Goal: Information Seeking & Learning: Check status

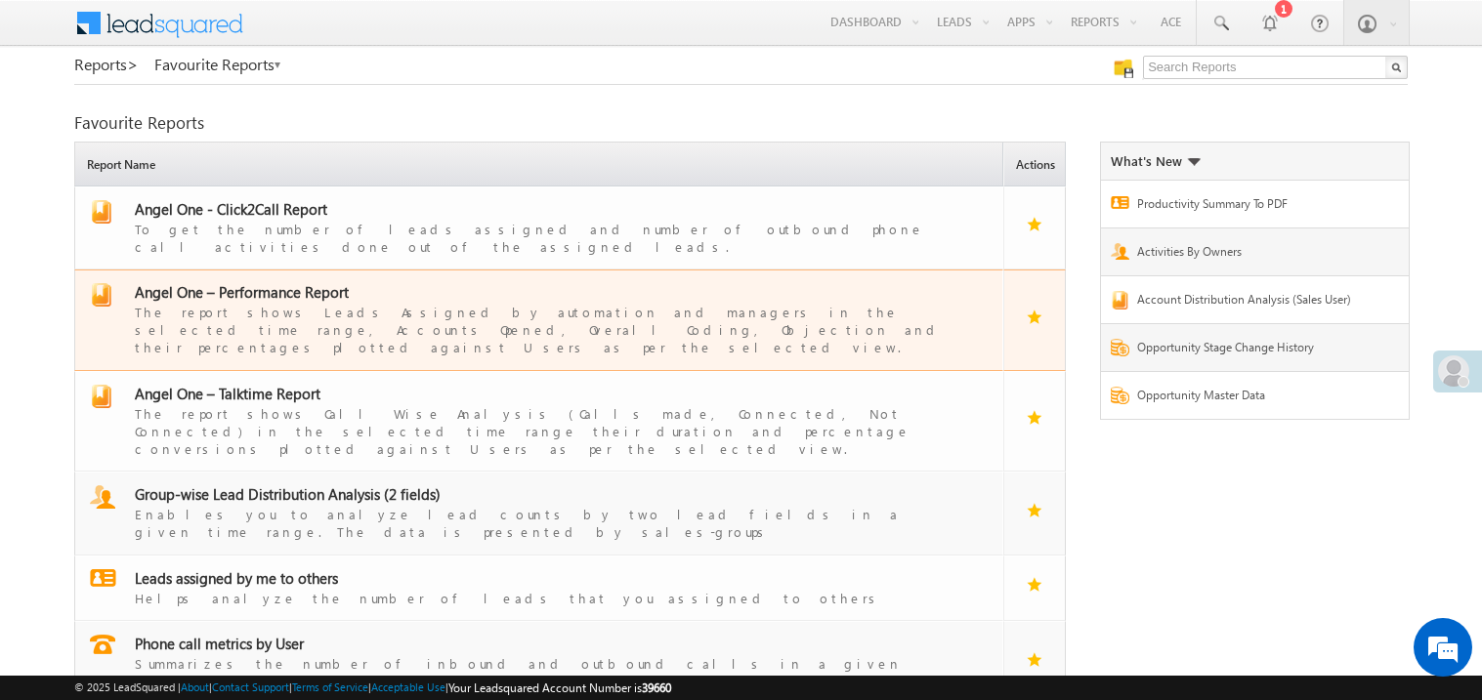
click at [272, 282] on span "Angel One – Performance Report" at bounding box center [242, 292] width 214 height 20
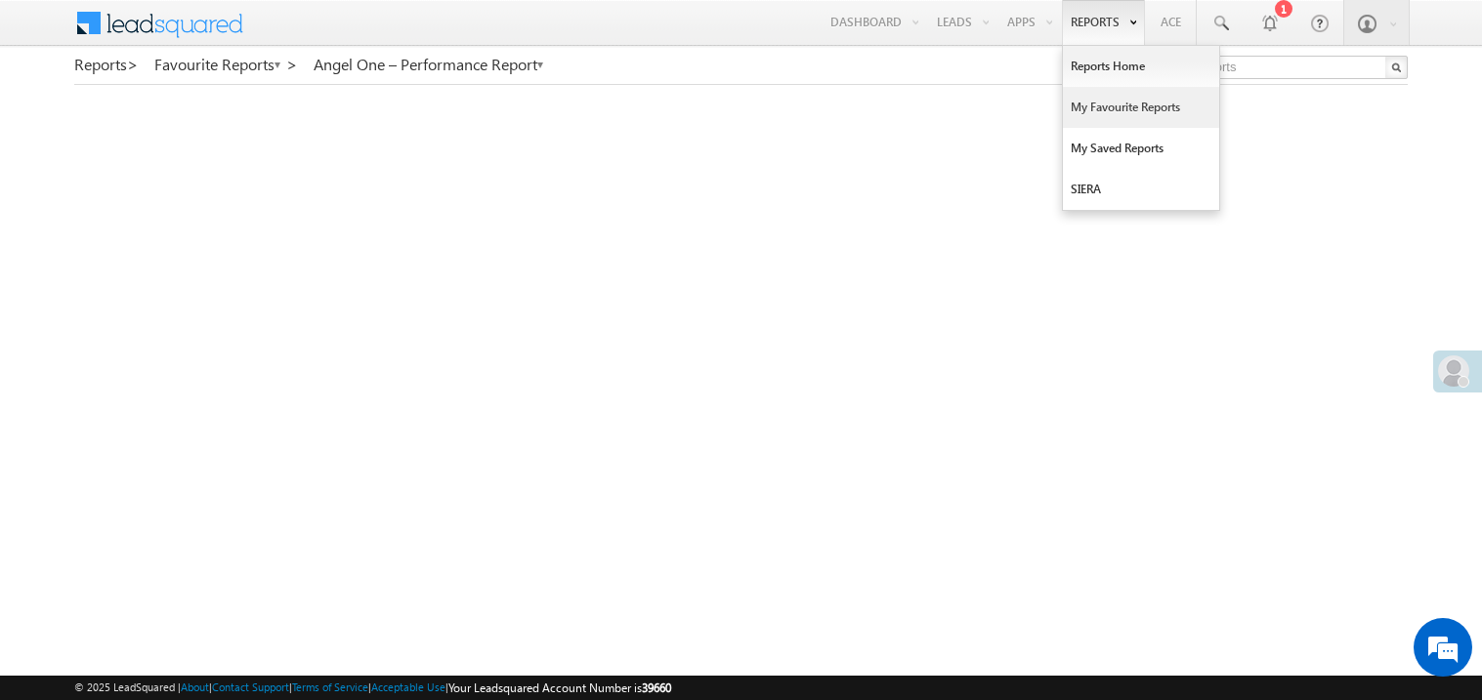
click at [1092, 109] on link "My Favourite Reports" at bounding box center [1141, 107] width 156 height 41
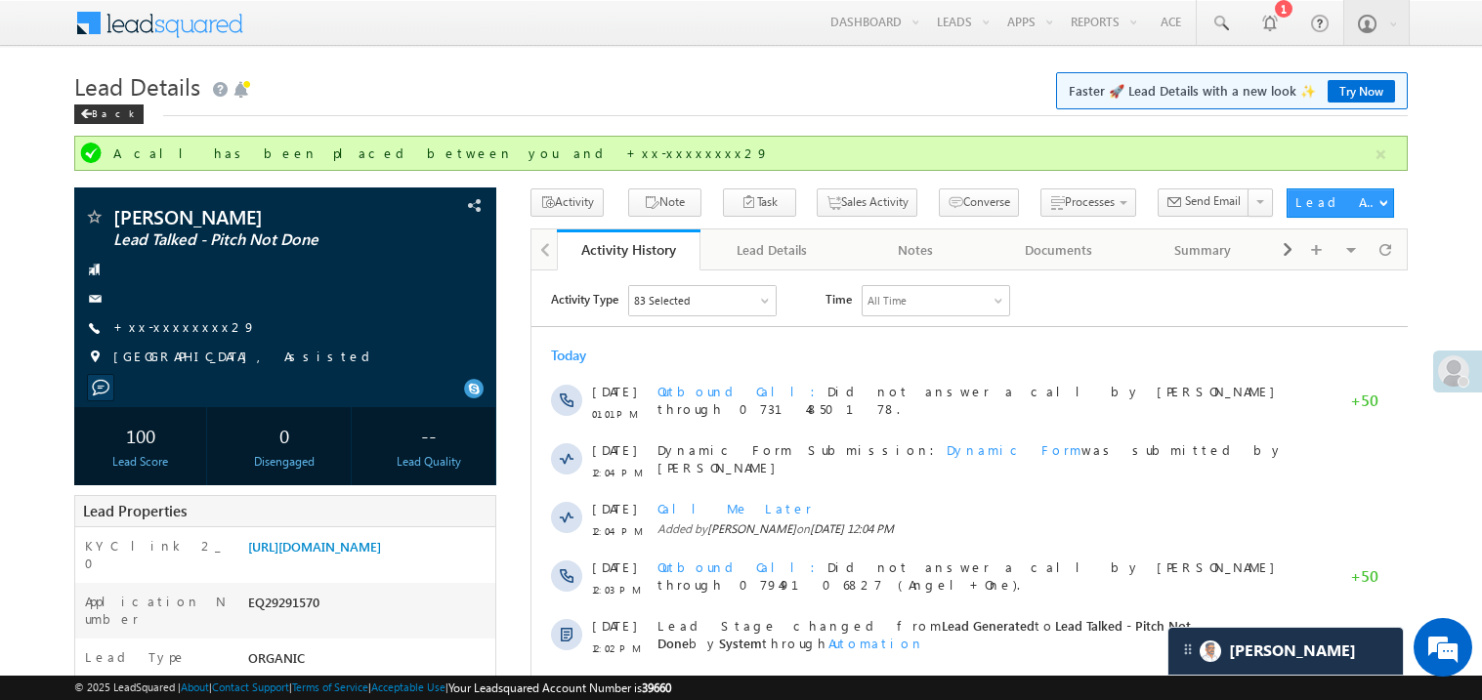
click at [941, 358] on div "Today" at bounding box center [968, 355] width 876 height 18
click at [190, 328] on link "+xx-xxxxxxxx29" at bounding box center [184, 326] width 143 height 17
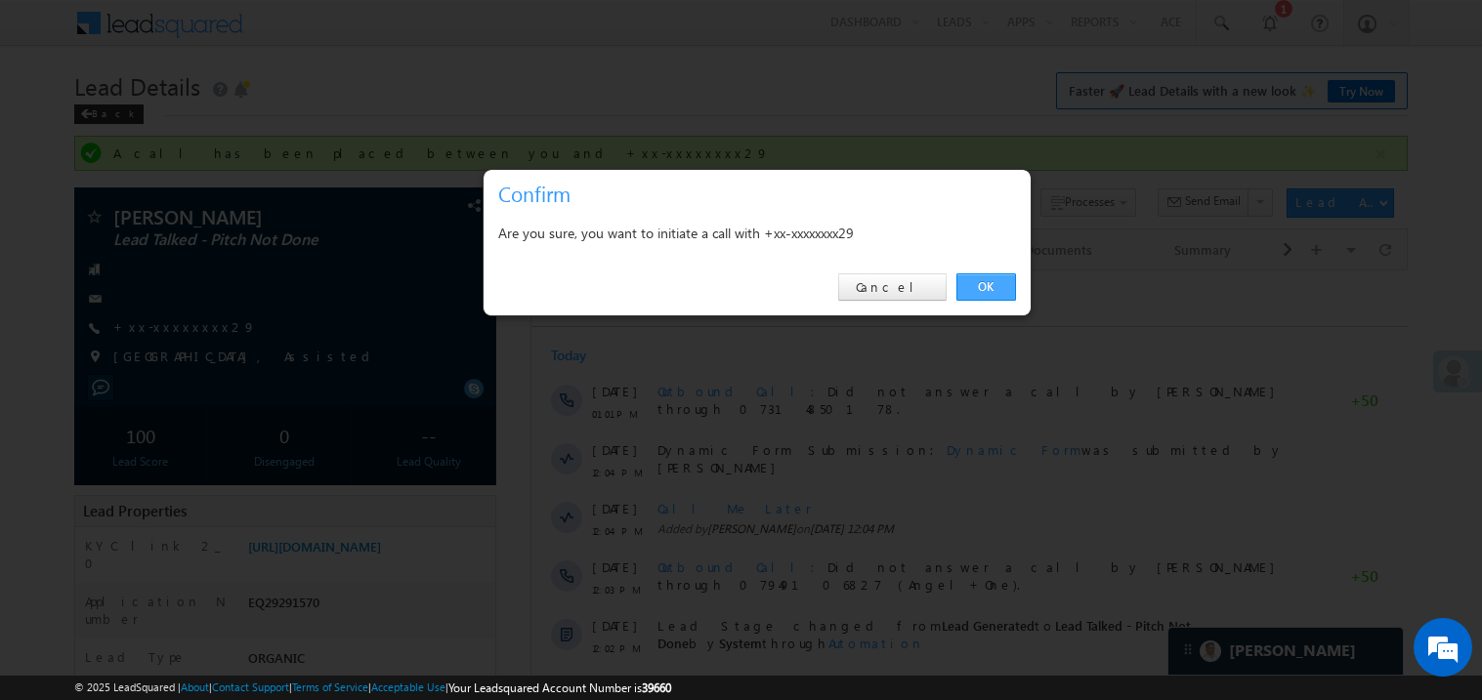
click at [981, 286] on link "OK" at bounding box center [986, 286] width 60 height 27
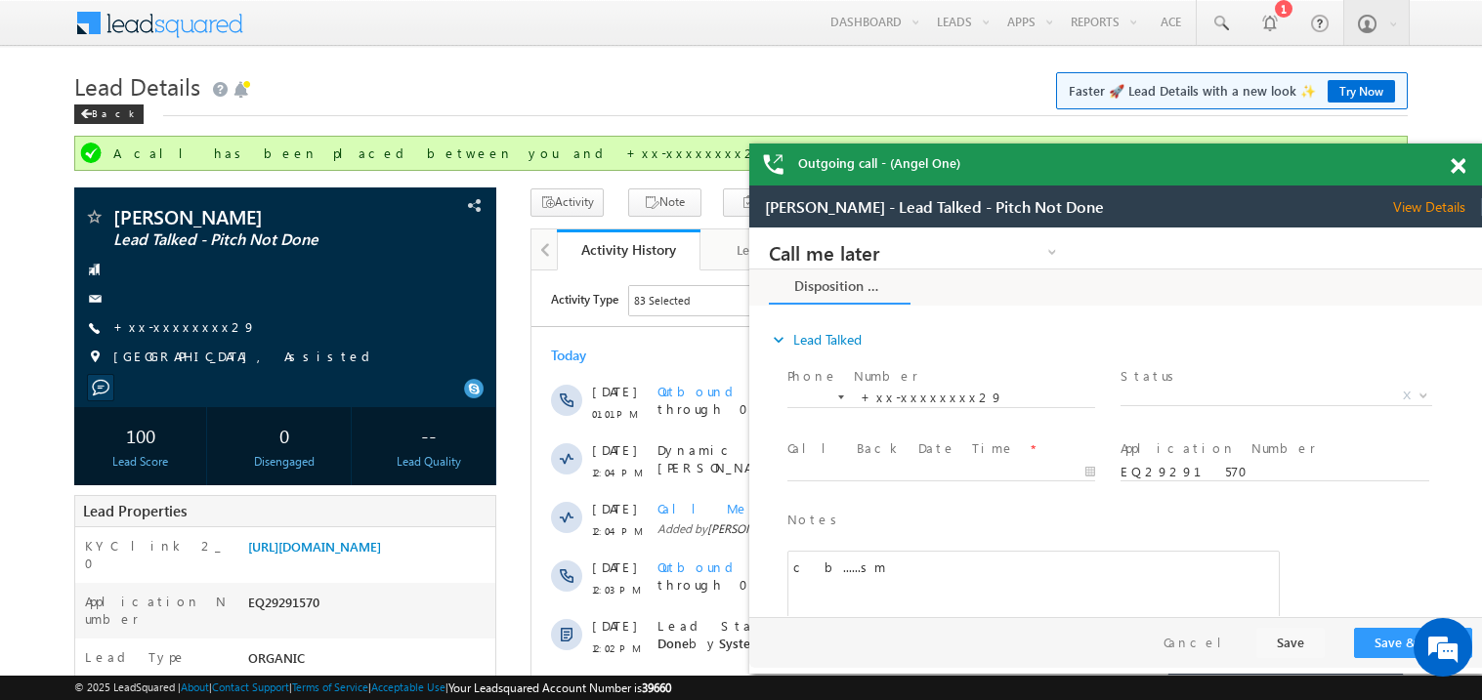
click at [1467, 172] on div at bounding box center [1468, 163] width 26 height 38
click at [1461, 167] on span at bounding box center [1457, 166] width 15 height 17
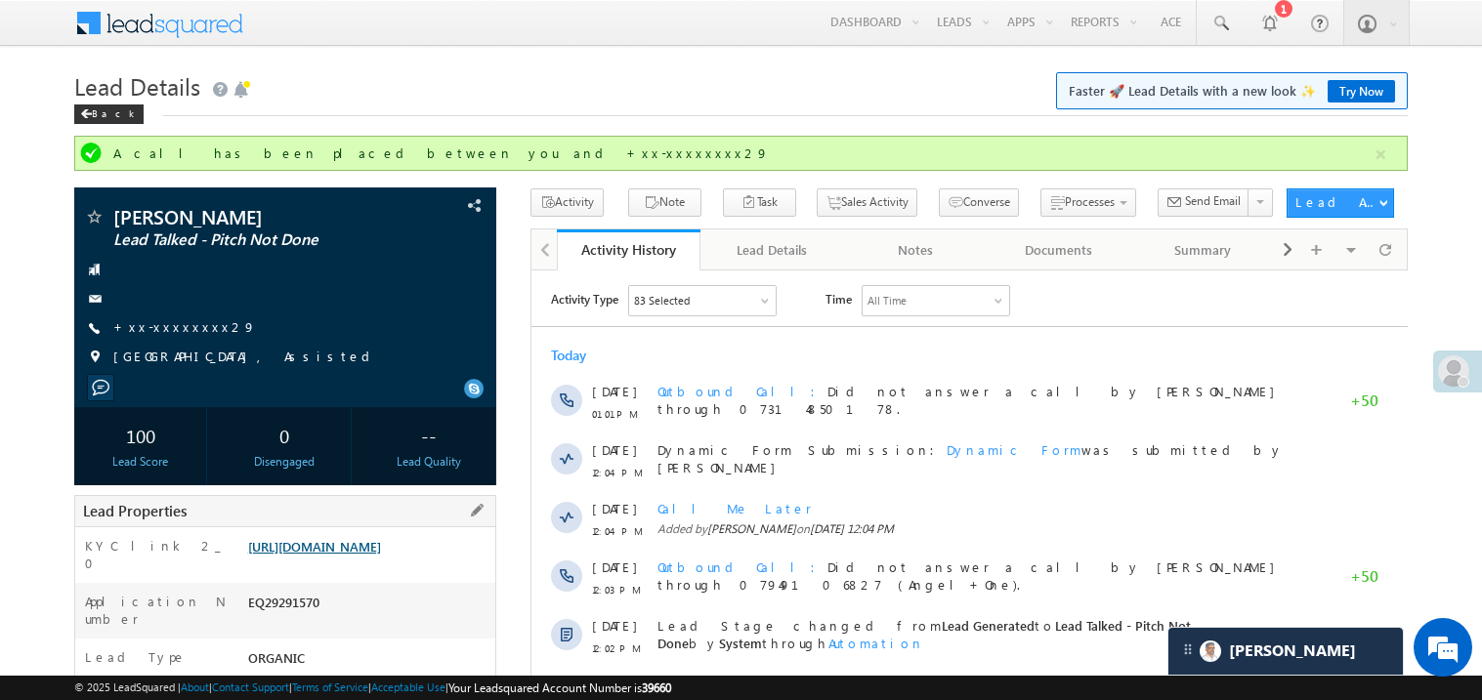
click at [373, 555] on link "https://angelbroking1-pk3em7sa.customui-test.leadsquared.com?leadId=2a023552-29…" at bounding box center [314, 546] width 133 height 17
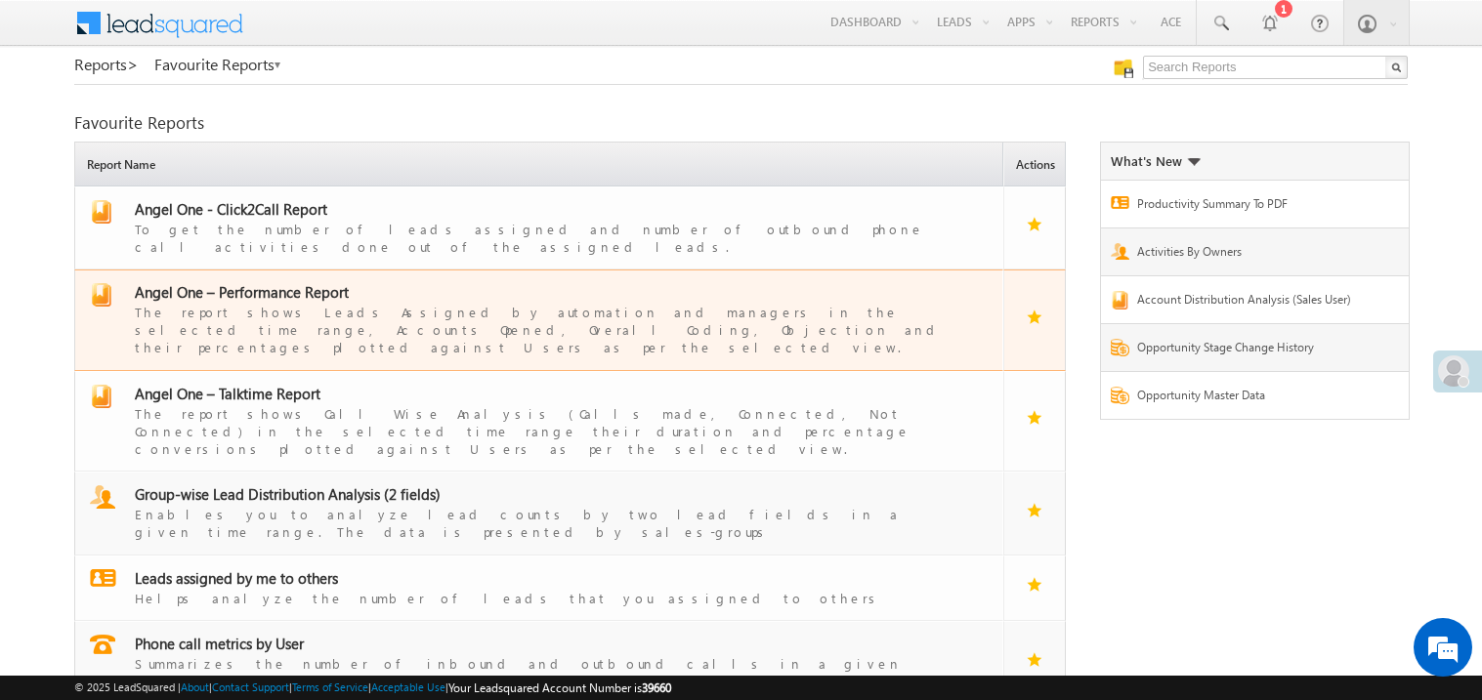
click at [264, 282] on span "Angel One – Performance Report" at bounding box center [242, 292] width 214 height 20
